Goal: Navigation & Orientation: Find specific page/section

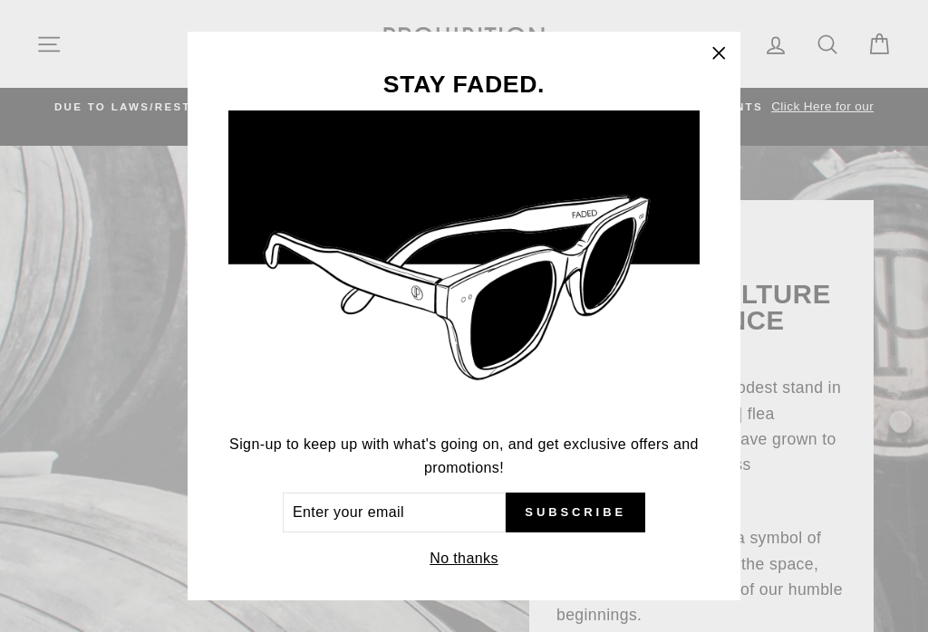
click at [733, 32] on button ""Close (esc)"" at bounding box center [718, 53] width 43 height 43
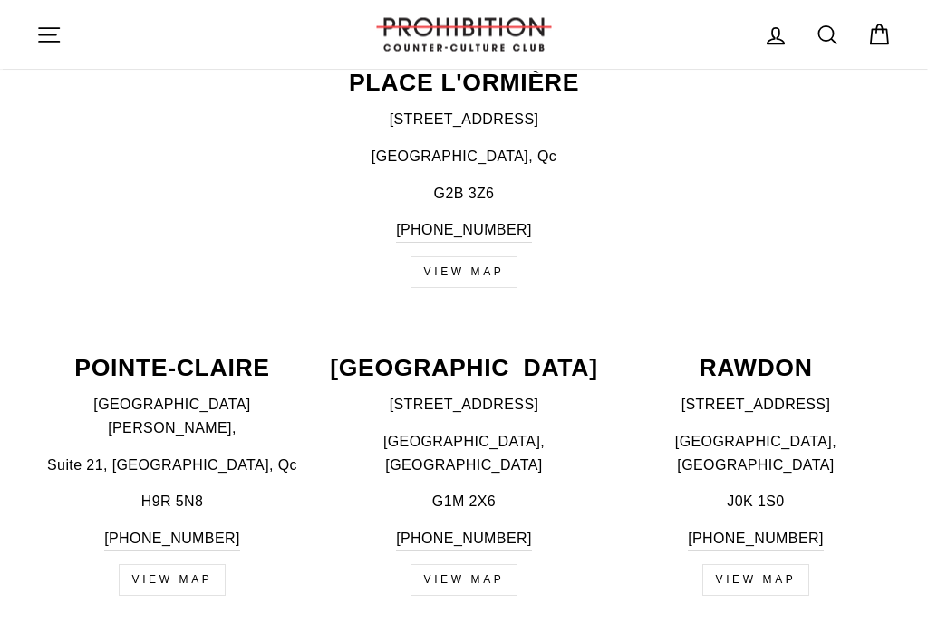
scroll to position [1954, 0]
click at [505, 356] on p "[GEOGRAPHIC_DATA]" at bounding box center [464, 368] width 272 height 24
click at [497, 564] on link "VIEW MAP" at bounding box center [464, 580] width 108 height 32
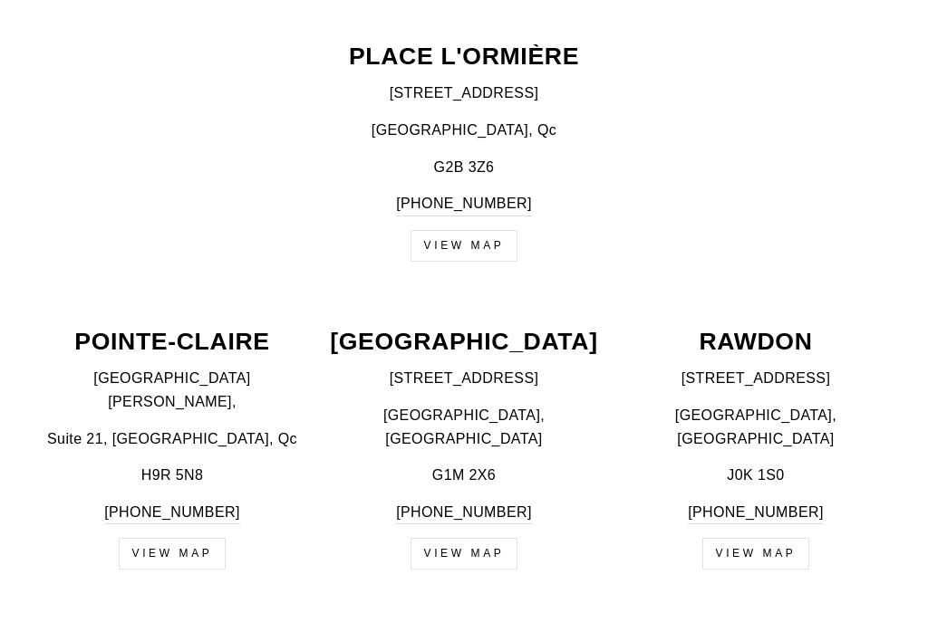
scroll to position [1983, 0]
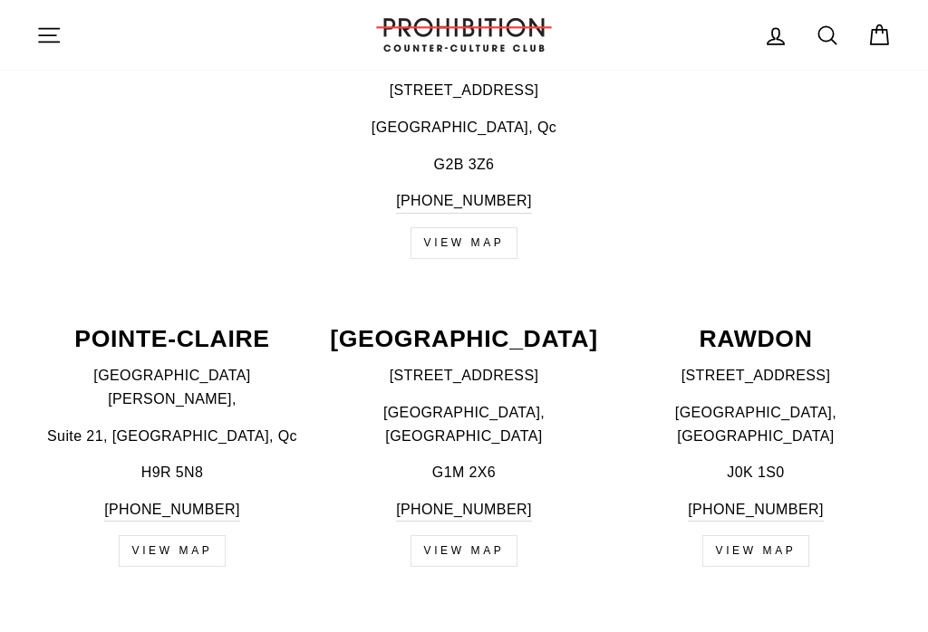
click at [497, 327] on p "[GEOGRAPHIC_DATA]" at bounding box center [464, 339] width 272 height 24
click at [533, 326] on p "[GEOGRAPHIC_DATA]" at bounding box center [464, 338] width 272 height 24
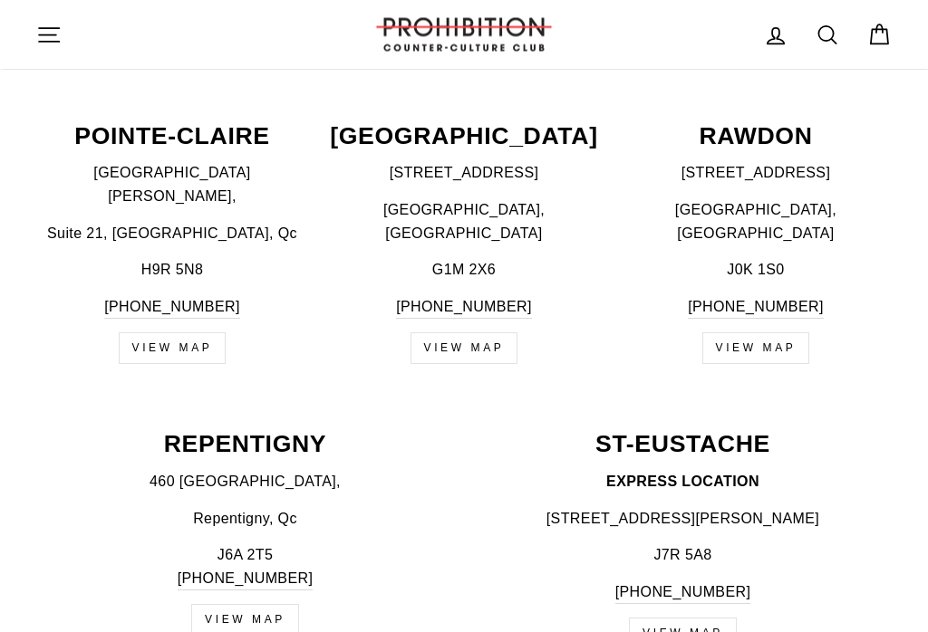
scroll to position [2178, 0]
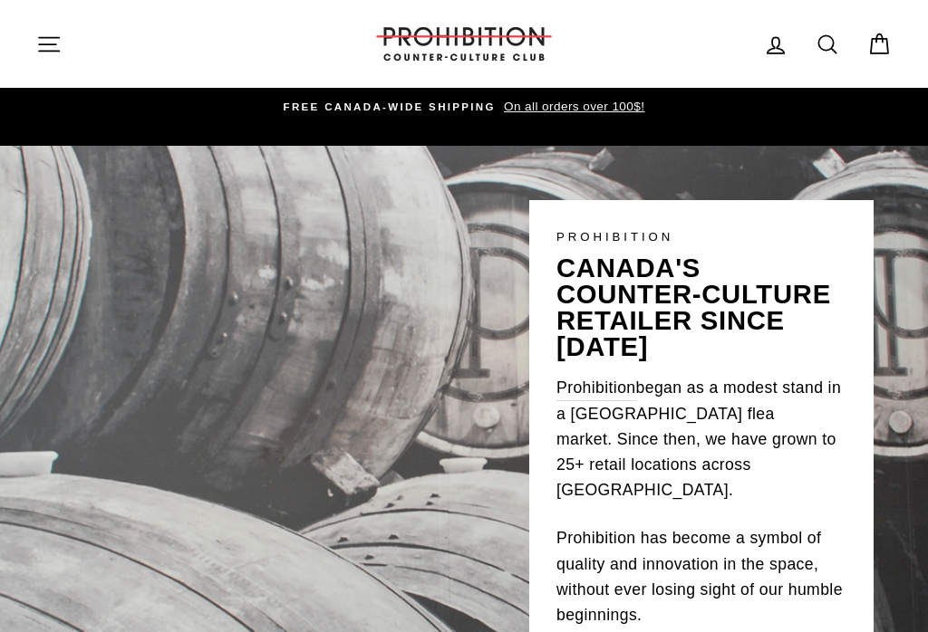
click at [432, 98] on link "FREE CANADA-WIDE SHIPPING On all orders over 100$!" at bounding box center [464, 107] width 846 height 20
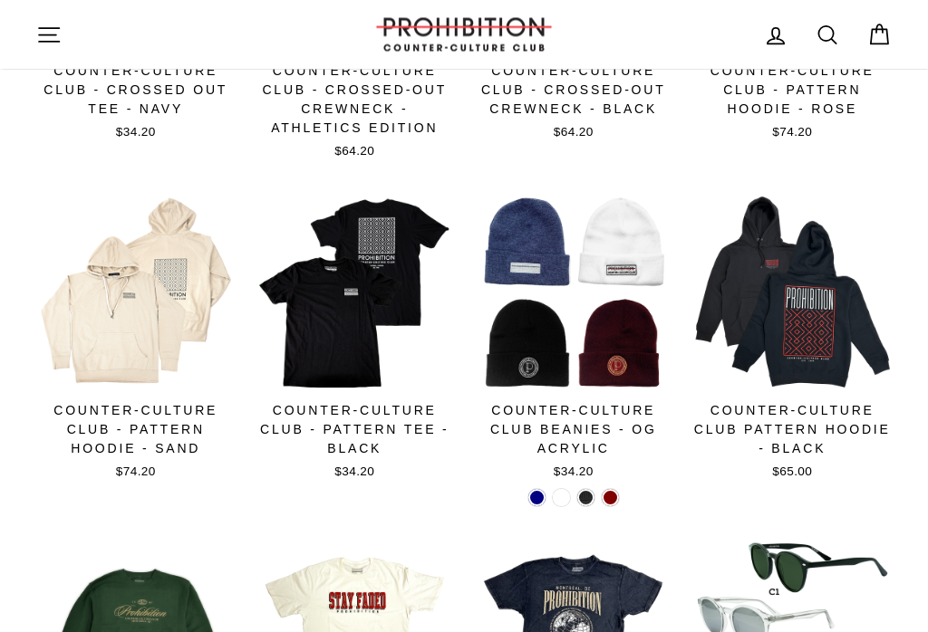
scroll to position [793, 0]
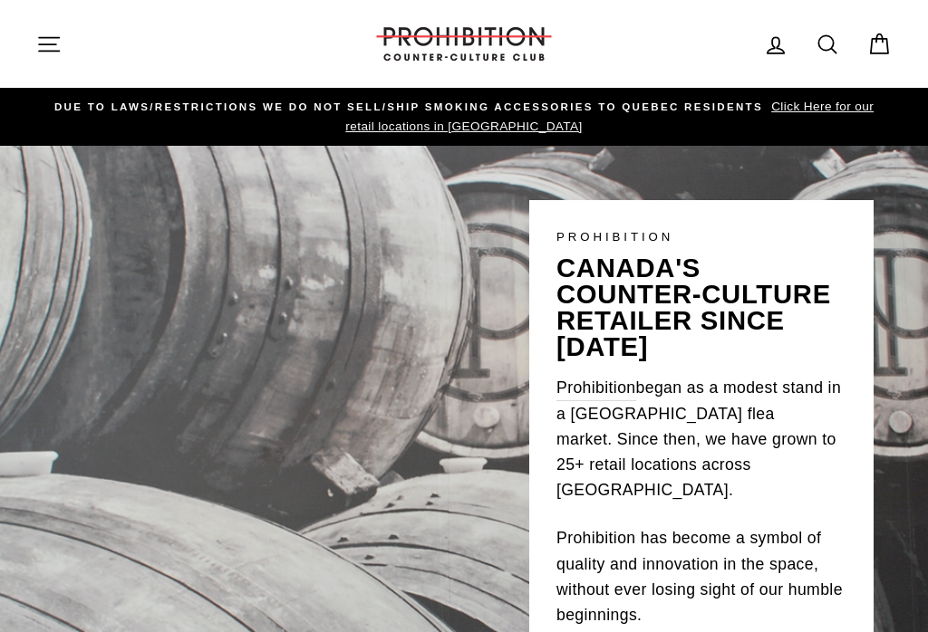
click at [860, 79] on header "Site navigation Log in Search Cart Search" at bounding box center [464, 44] width 928 height 88
click at [851, 97] on link "DUE TO LAWS/restrictions WE DO NOT SELL/SHIP SMOKING ACCESSORIES to qUEBEC RESI…" at bounding box center [464, 117] width 846 height 40
click at [44, 42] on icon "button" at bounding box center [48, 44] width 25 height 25
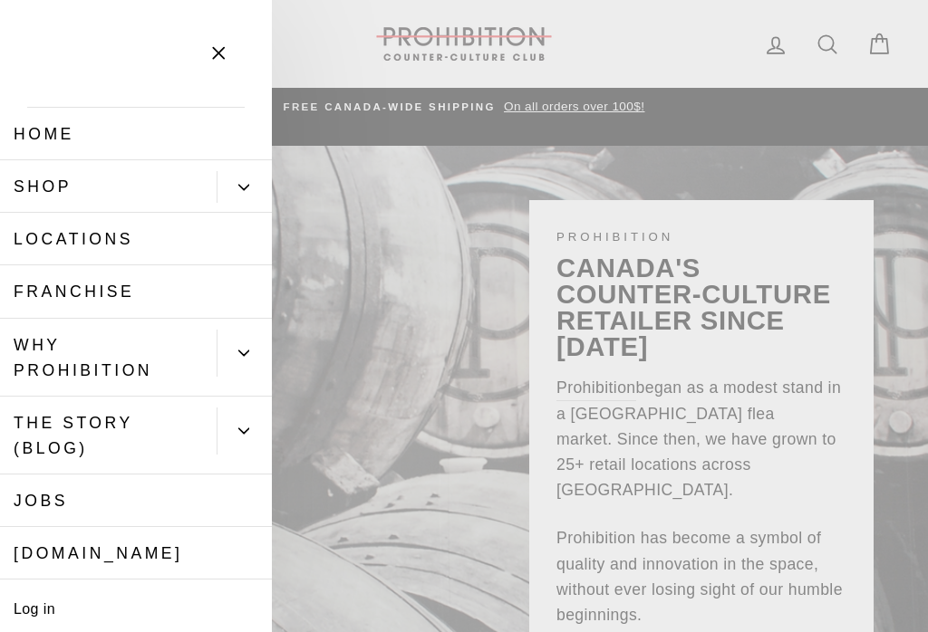
click at [202, 44] on button "Close menu" at bounding box center [218, 54] width 53 height 86
